Goal: Task Accomplishment & Management: Manage account settings

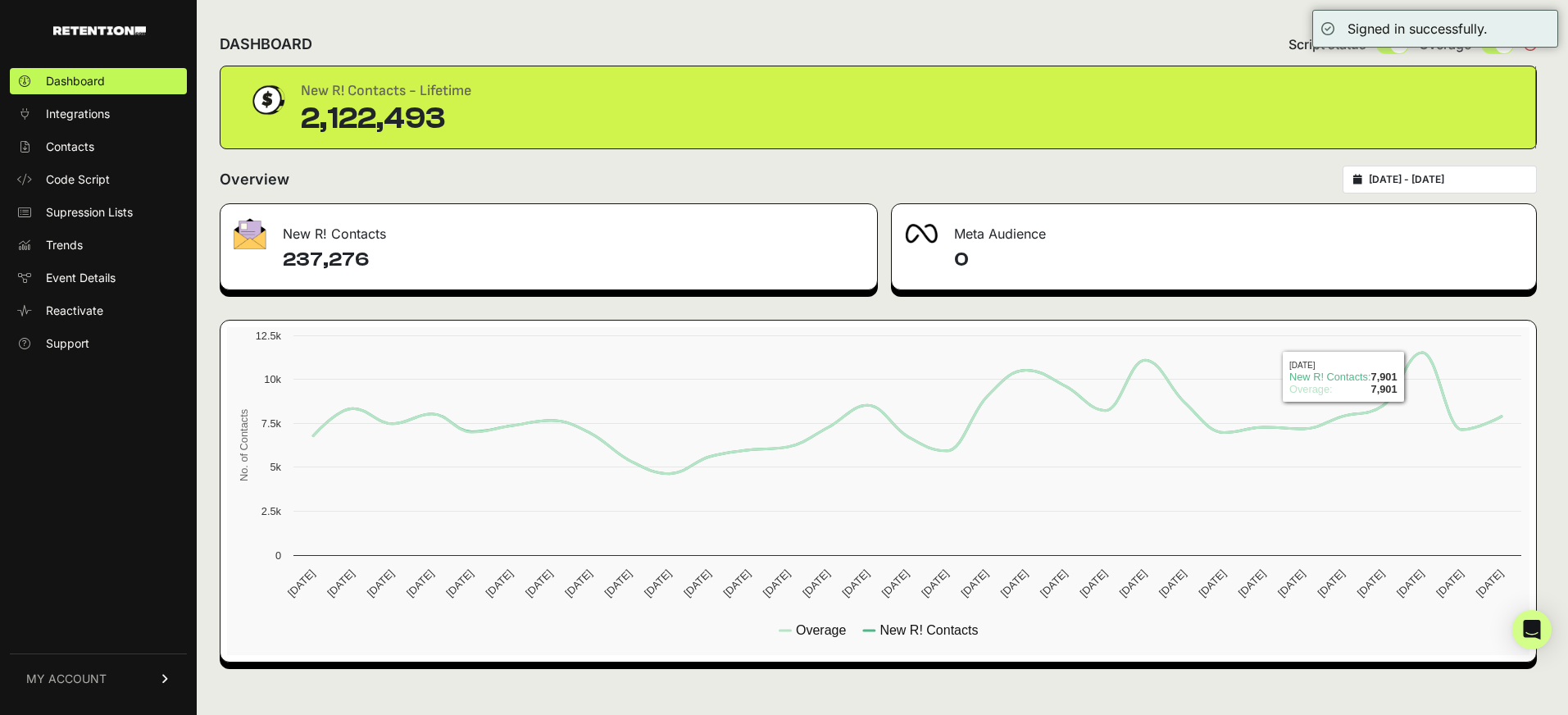
type input "[DATE]"
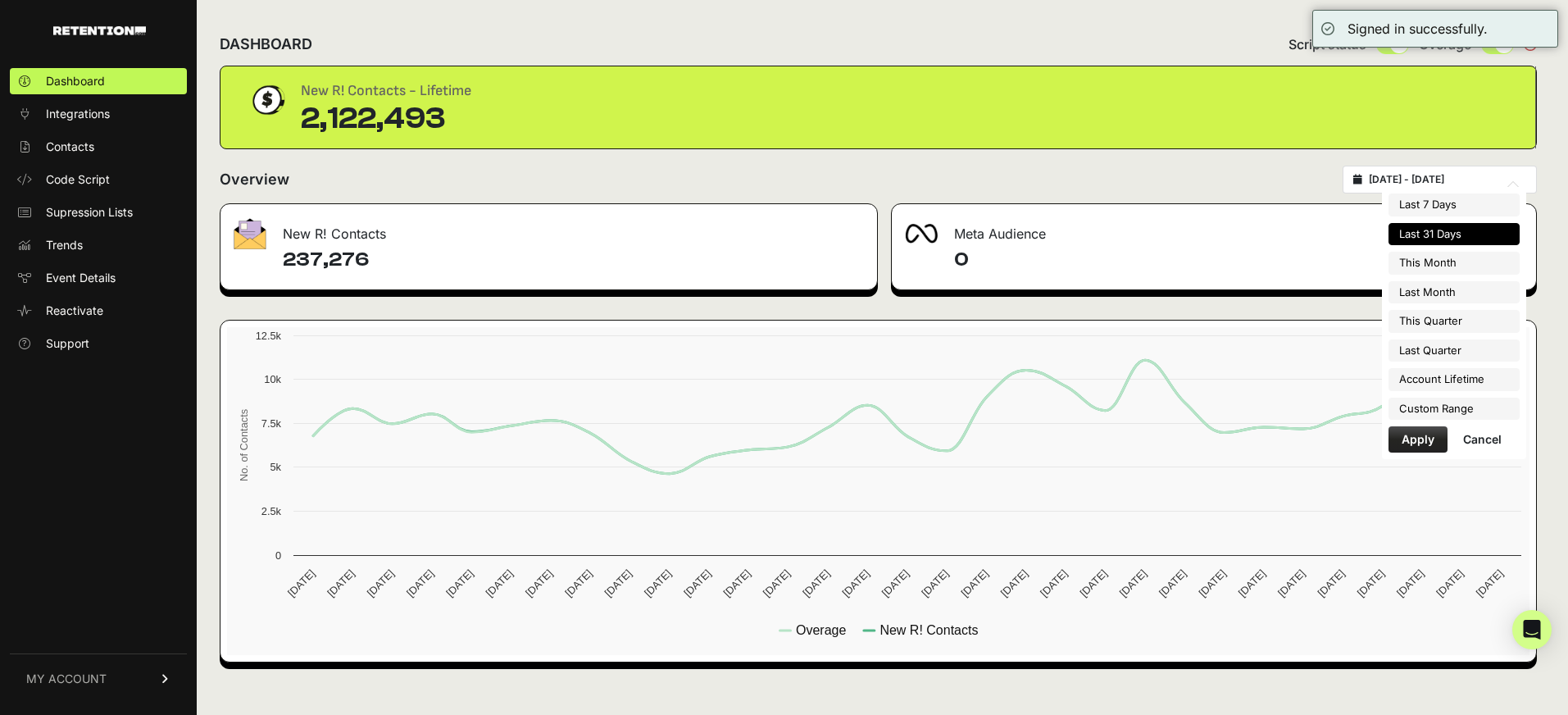
click at [1426, 182] on input "2025-08-06 - 2025-09-05" at bounding box center [1447, 179] width 158 height 14
type input "2025-09-01"
type input "2025-09-30"
type input "2025-08-06"
type input "2025-09-05"
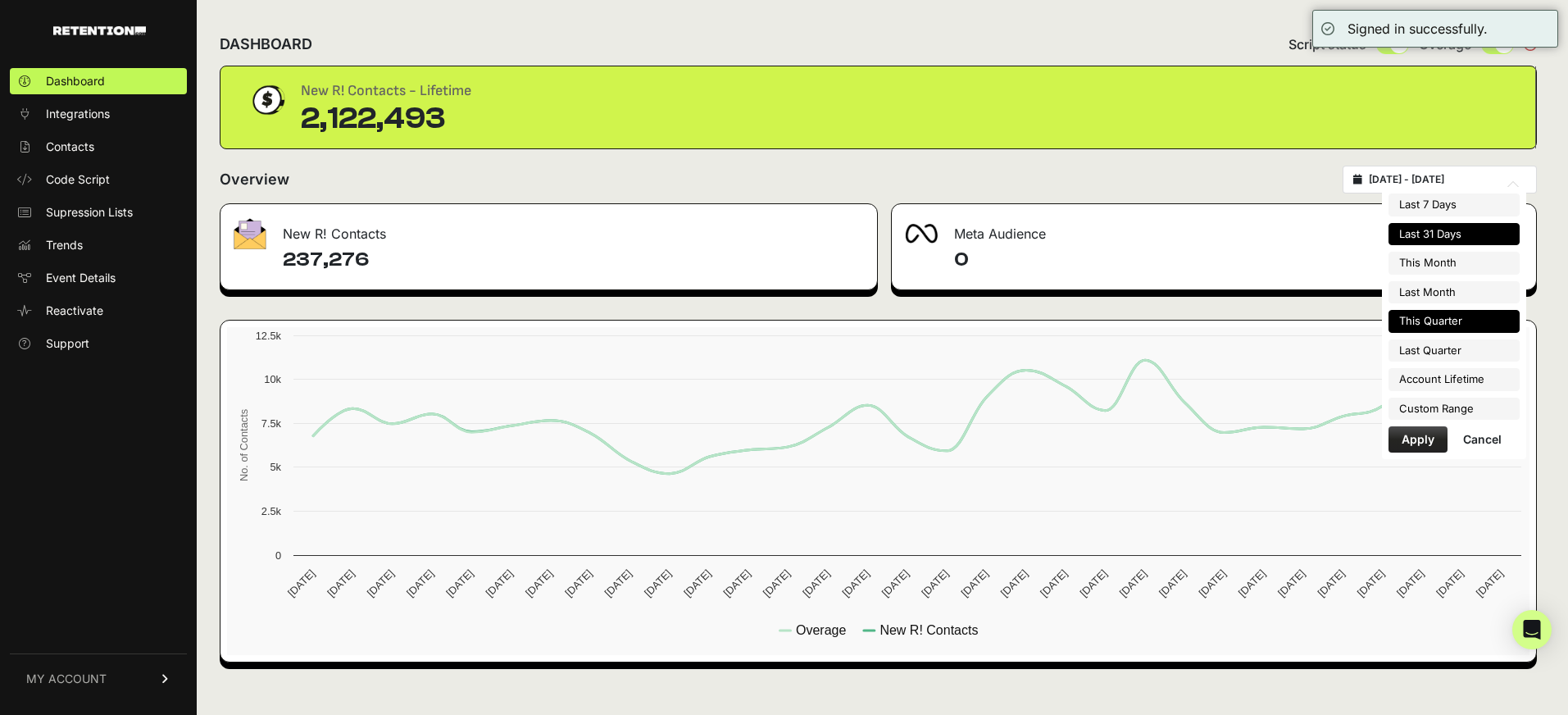
type input "2025-08-01"
type input "2025-08-31"
type input "2025-07-01"
type input "2025-09-30"
type input "2025-04-01"
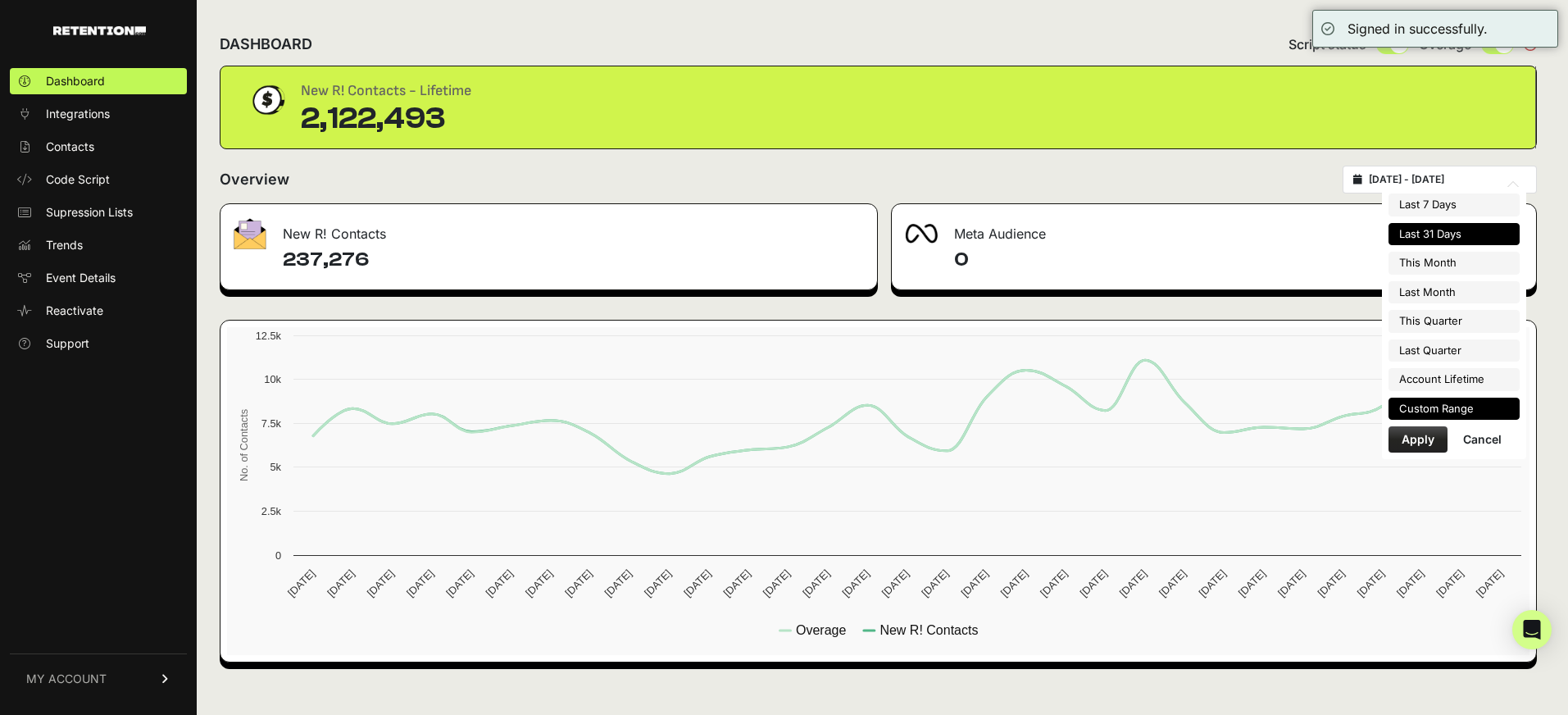
type input "2025-06-30"
type input "2025-02-10"
type input "2025-09-05"
click at [1437, 401] on li "Custom Range" at bounding box center [1453, 408] width 131 height 23
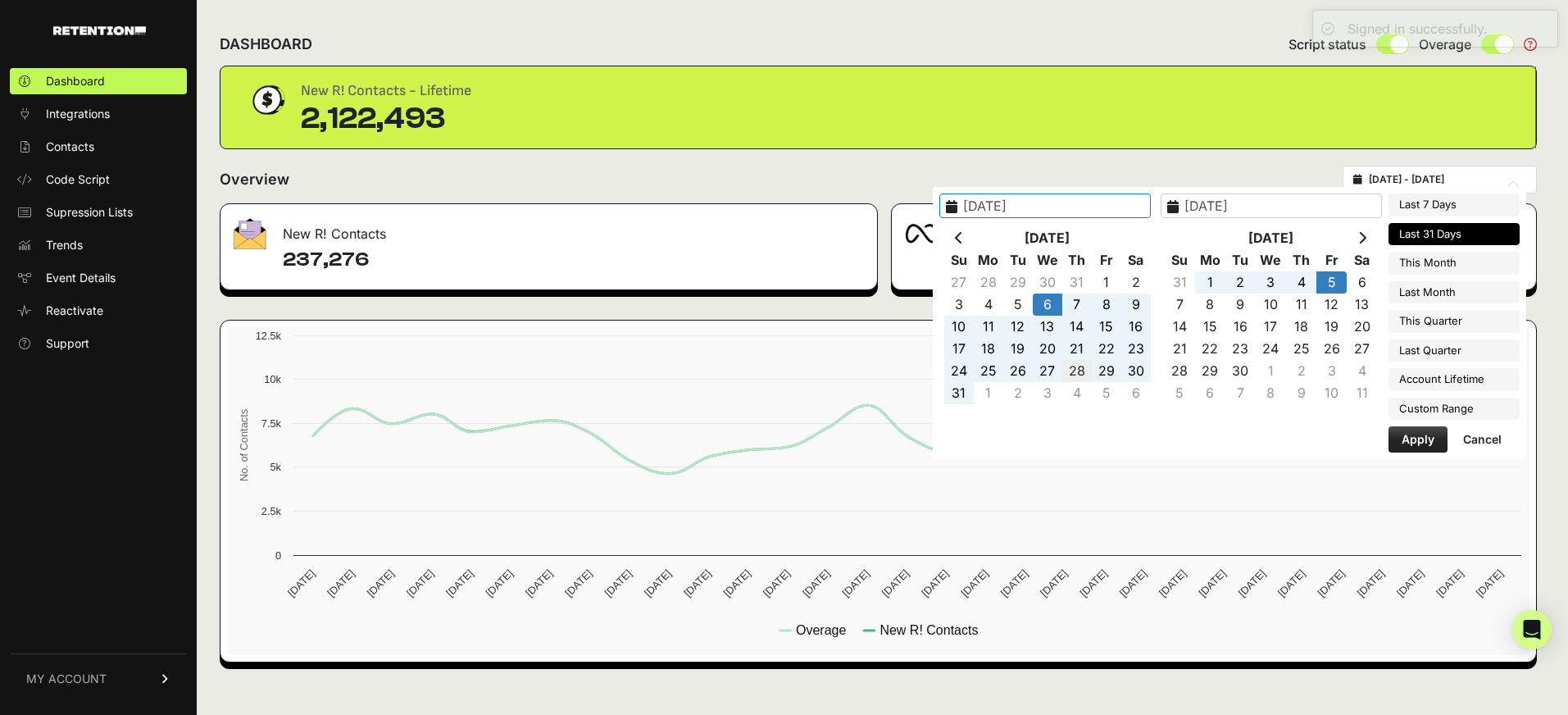
type input "2025-08-28"
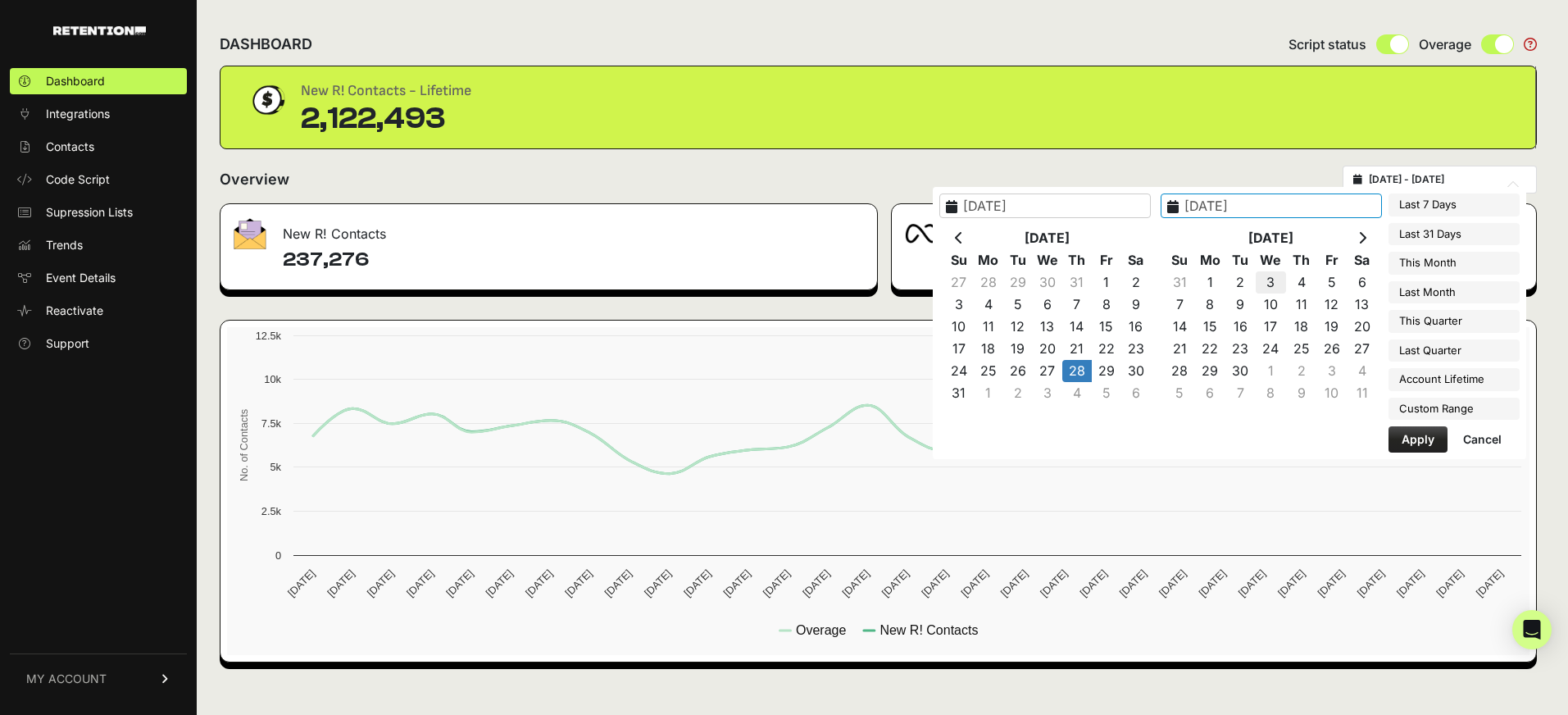
type input "2025-09-03"
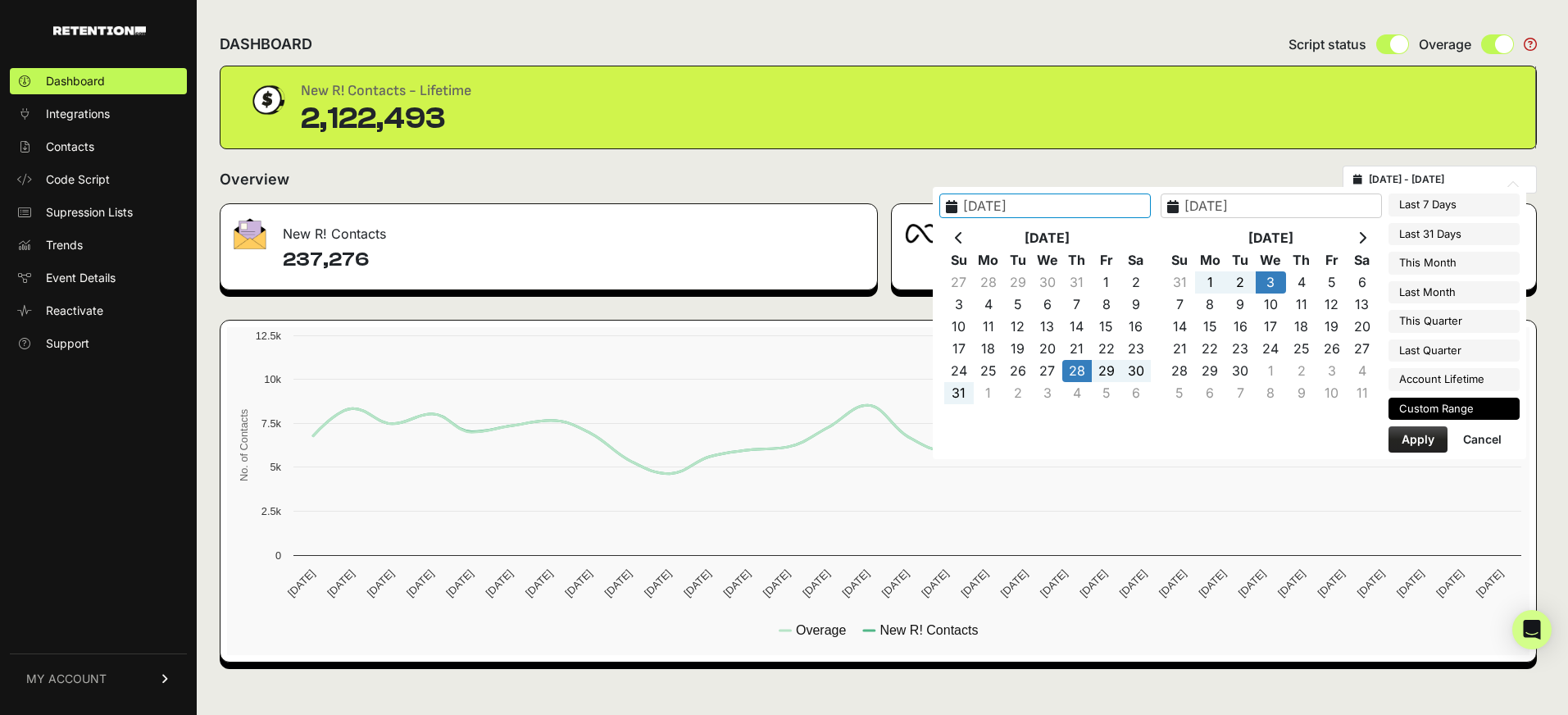
type input "2025-08-28"
click at [1440, 436] on button "Apply" at bounding box center [1417, 439] width 59 height 26
type input "[DATE] - [DATE]"
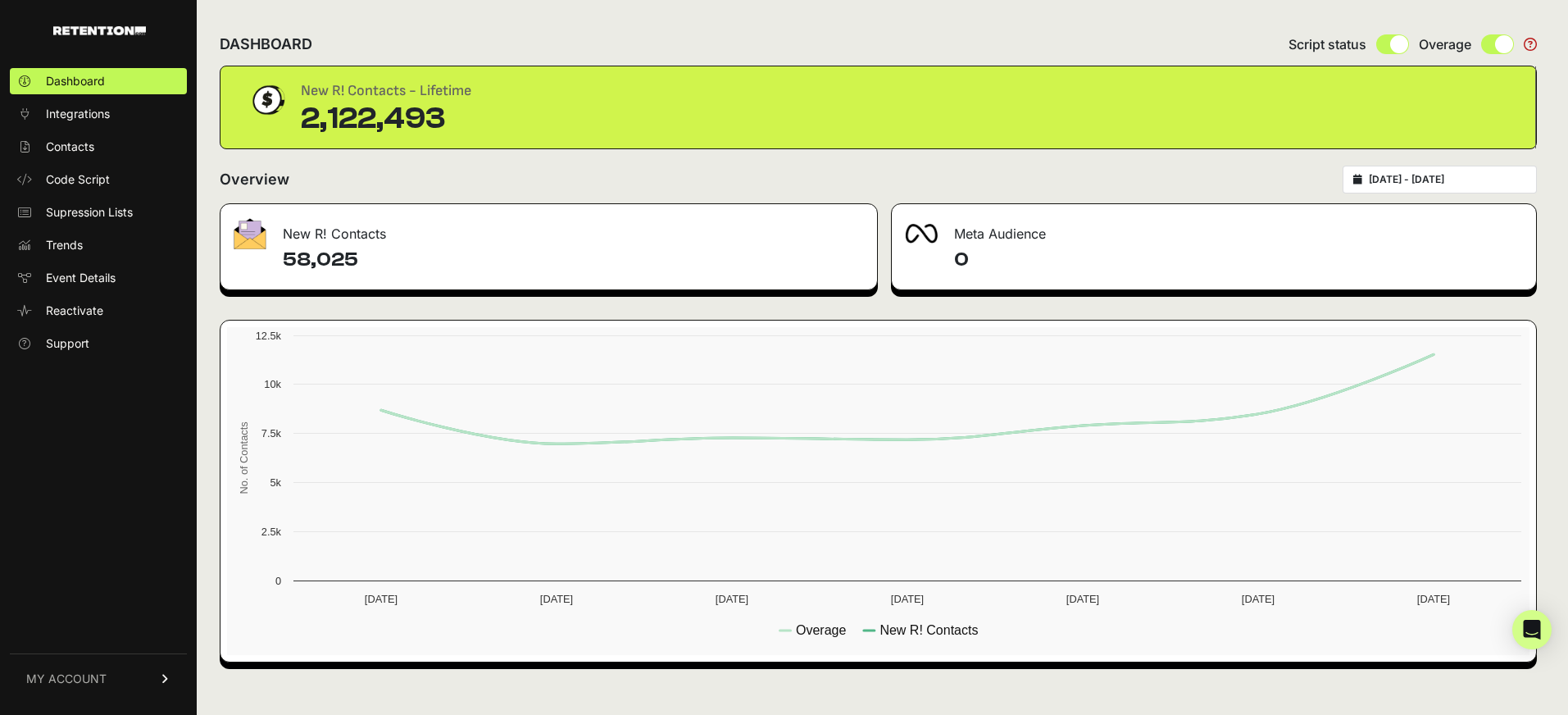
click at [88, 675] on span "MY ACCOUNT" at bounding box center [66, 679] width 80 height 16
click at [95, 685] on link "Sign Out" at bounding box center [98, 690] width 177 height 26
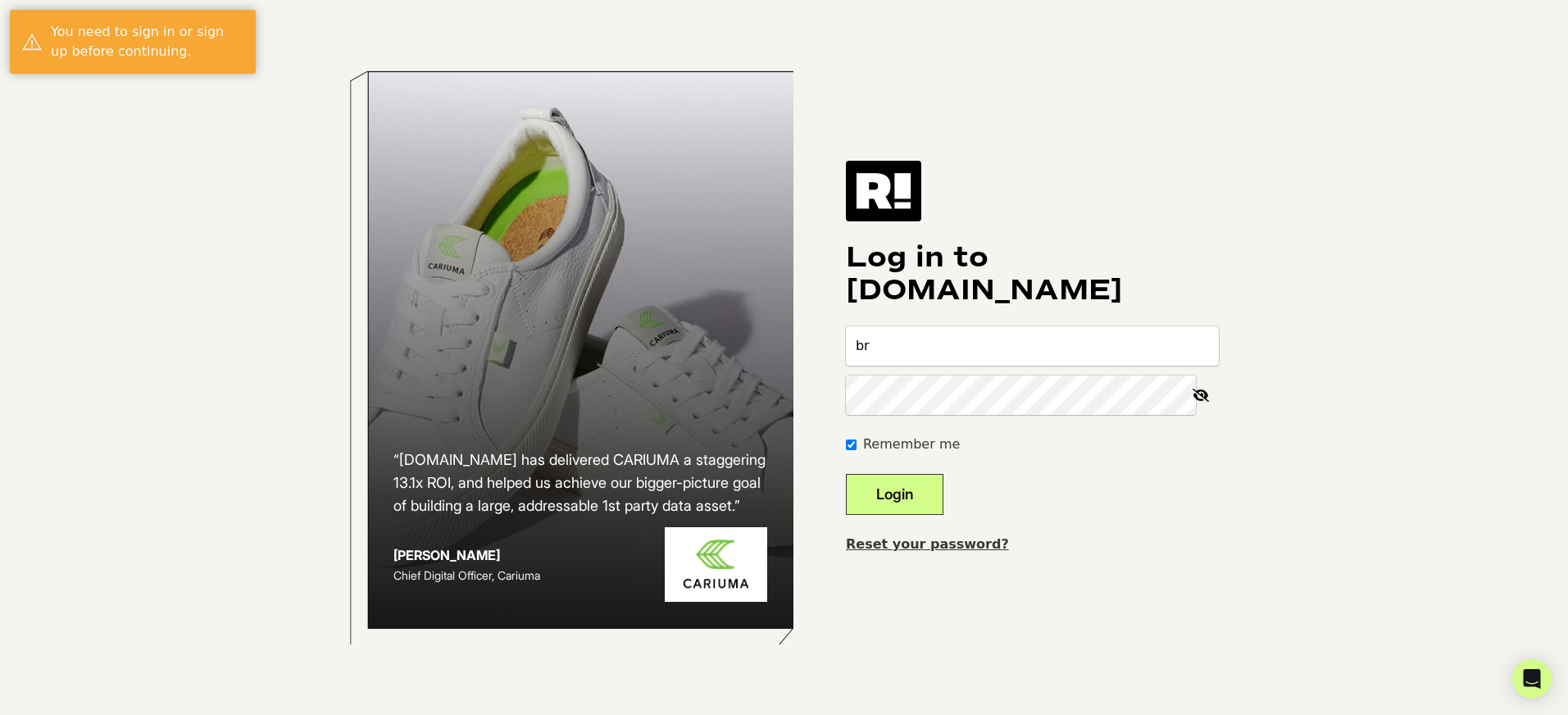
type input "Bryan@heavy.com"
click at [846, 474] on button "Login" at bounding box center [894, 494] width 97 height 41
